Goal: Information Seeking & Learning: Learn about a topic

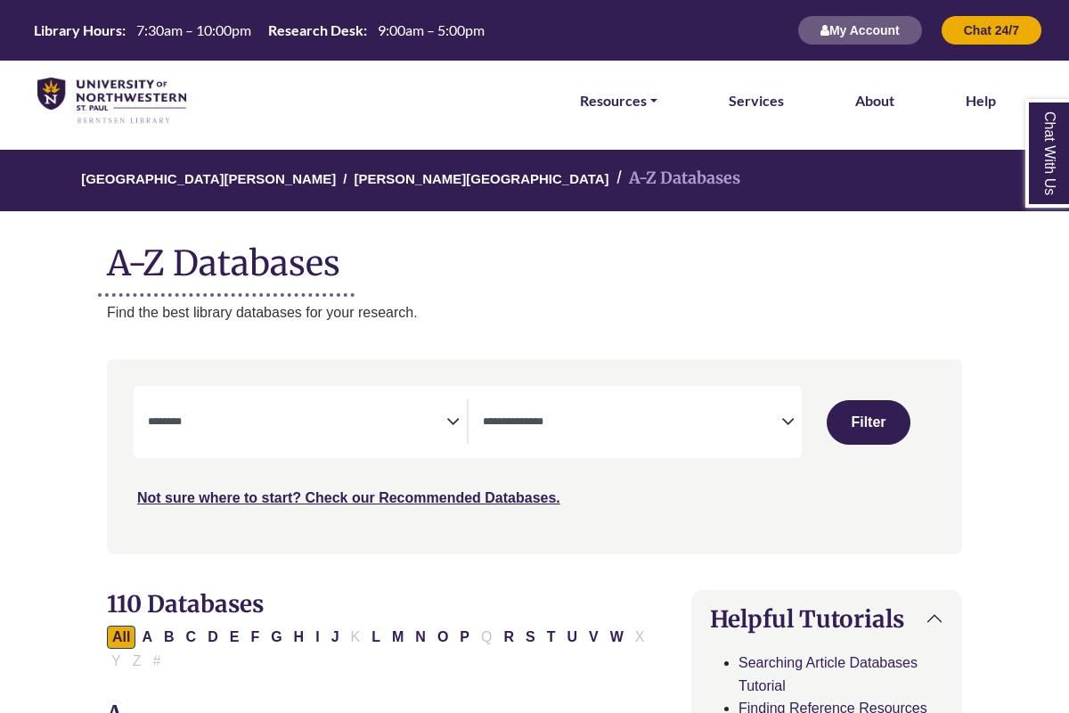
select select "Database Subject Filter"
select select "Database Types Filter"
click at [149, 643] on button "A" at bounding box center [146, 636] width 21 height 23
select select "Database Subject Filter"
select select "Database Types Filter"
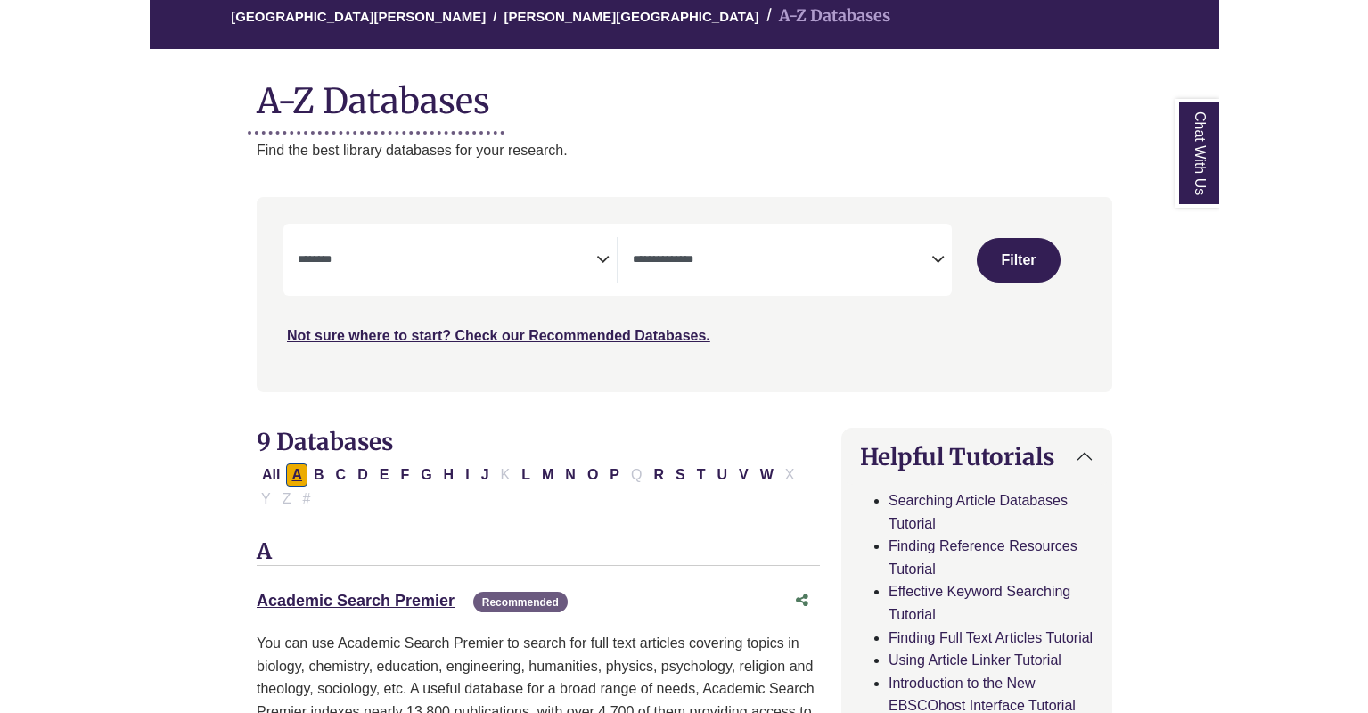
scroll to position [168, 0]
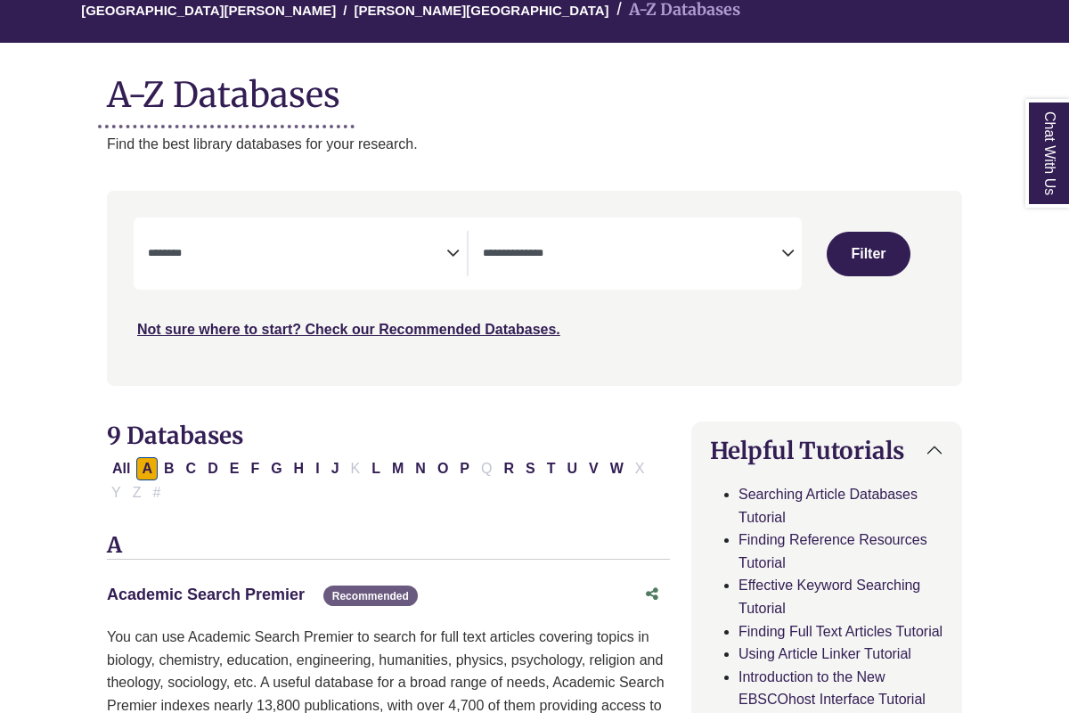
click at [162, 596] on link "Academic Search Premier This link opens in a new window" at bounding box center [206, 594] width 198 height 18
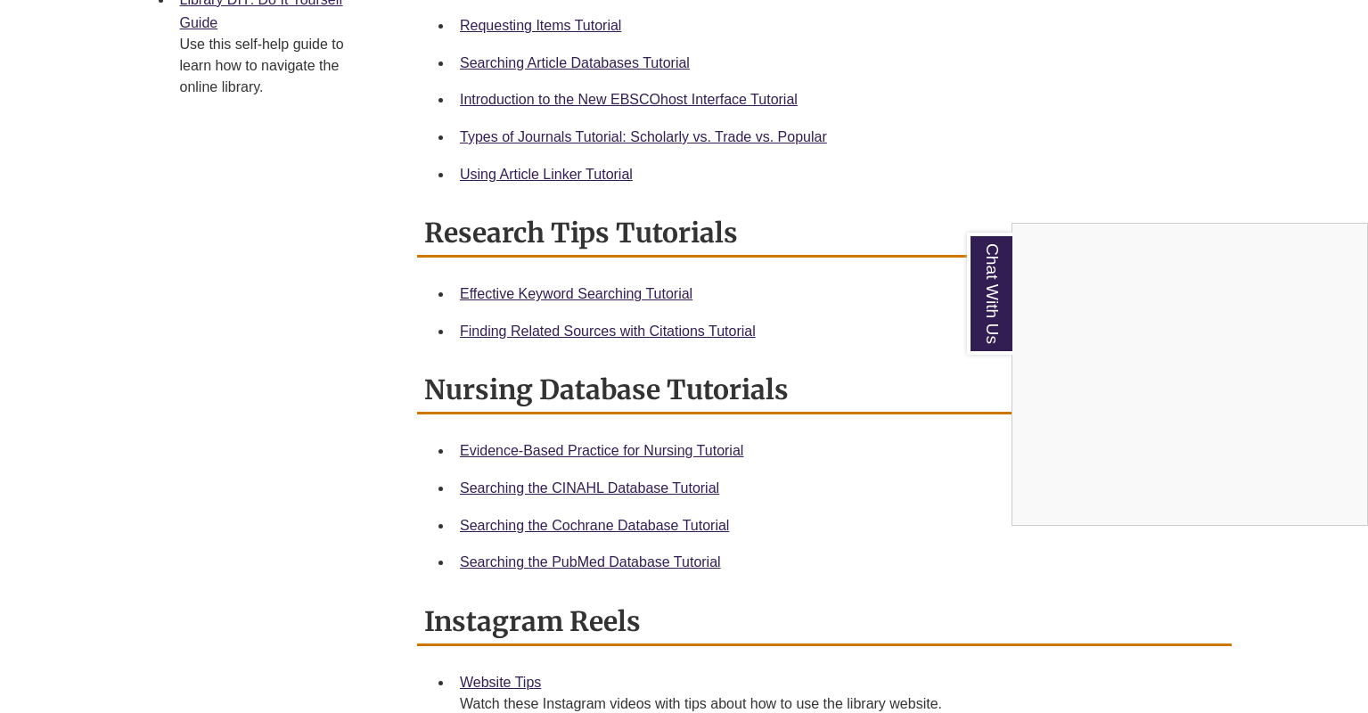
scroll to position [805, 0]
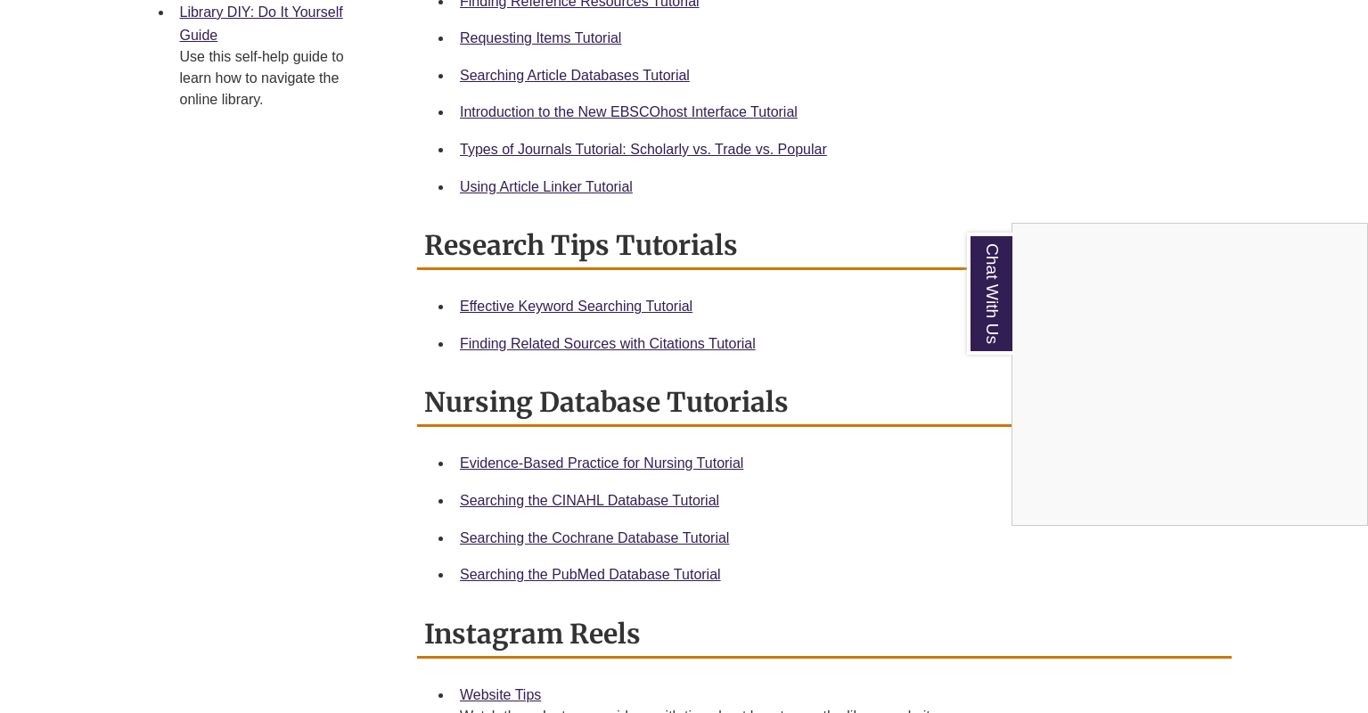
click at [521, 197] on div "Chat With Us" at bounding box center [684, 356] width 1368 height 713
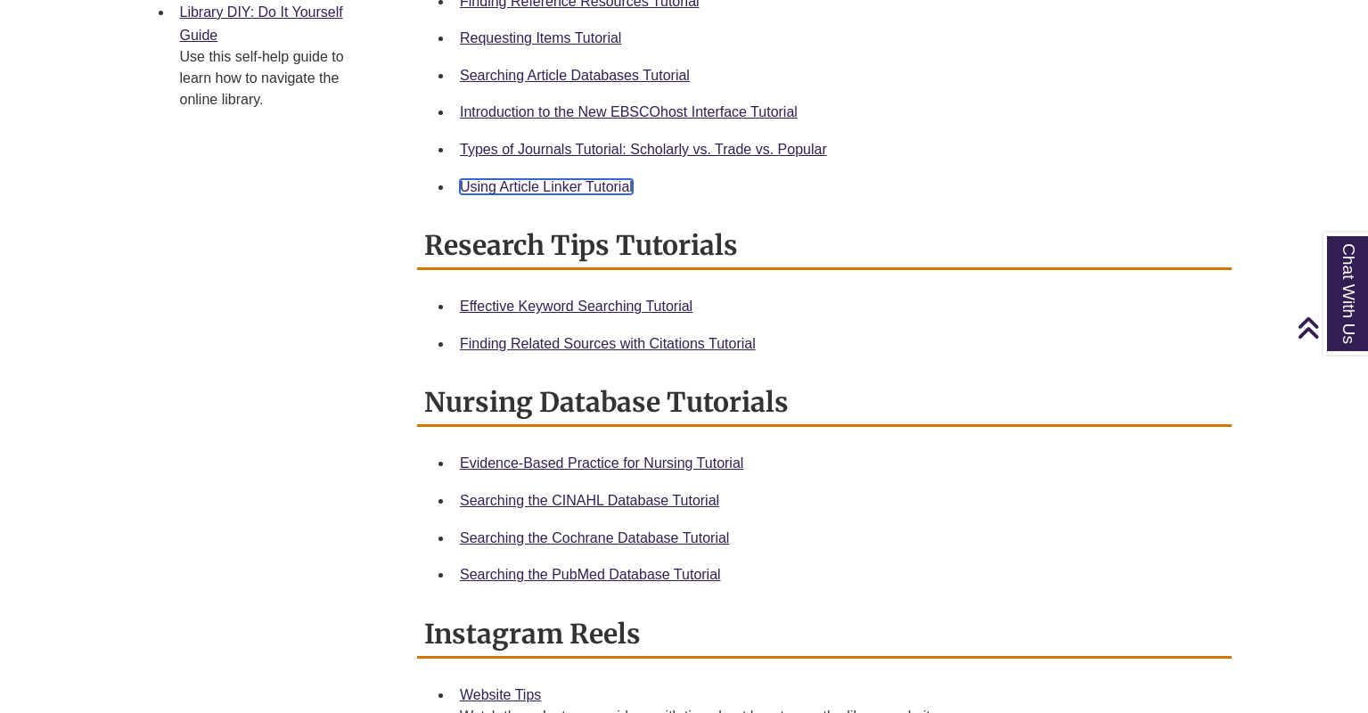
click at [521, 190] on link "Using Article Linker Tutorial" at bounding box center [546, 186] width 173 height 15
